Goal: Find specific page/section: Find specific page/section

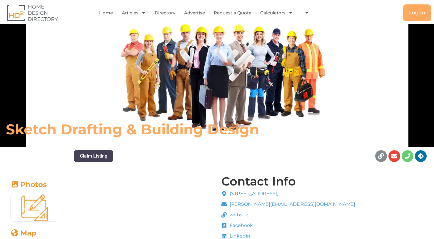
scroll to position [29, 0]
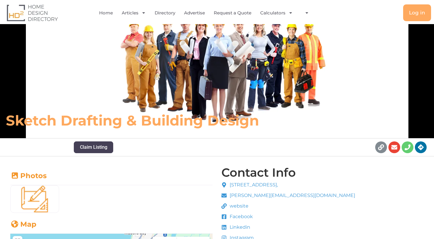
click at [38, 15] on img at bounding box center [32, 12] width 51 height 17
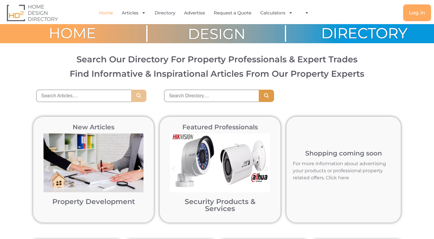
click at [141, 94] on icon "Search" at bounding box center [139, 95] width 6 height 5
click at [218, 98] on input "search" at bounding box center [211, 96] width 95 height 12
click at [263, 95] on button "Search" at bounding box center [266, 96] width 15 height 12
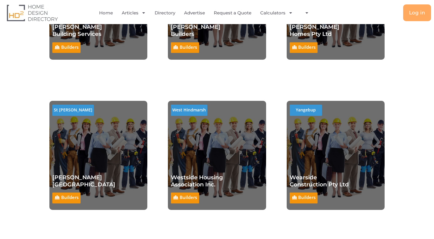
scroll to position [294, 0]
click at [310, 141] on div "Builders Wearside Construction Pty Ltd Builders" at bounding box center [321, 162] width 63 height 88
click at [304, 199] on link "Builders" at bounding box center [306, 197] width 17 height 6
click at [307, 183] on link "Wearside Construction Pty Ltd" at bounding box center [319, 181] width 59 height 14
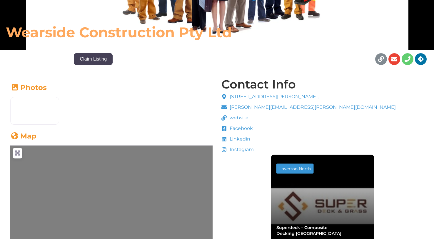
scroll to position [170, 0]
